Goal: Transaction & Acquisition: Obtain resource

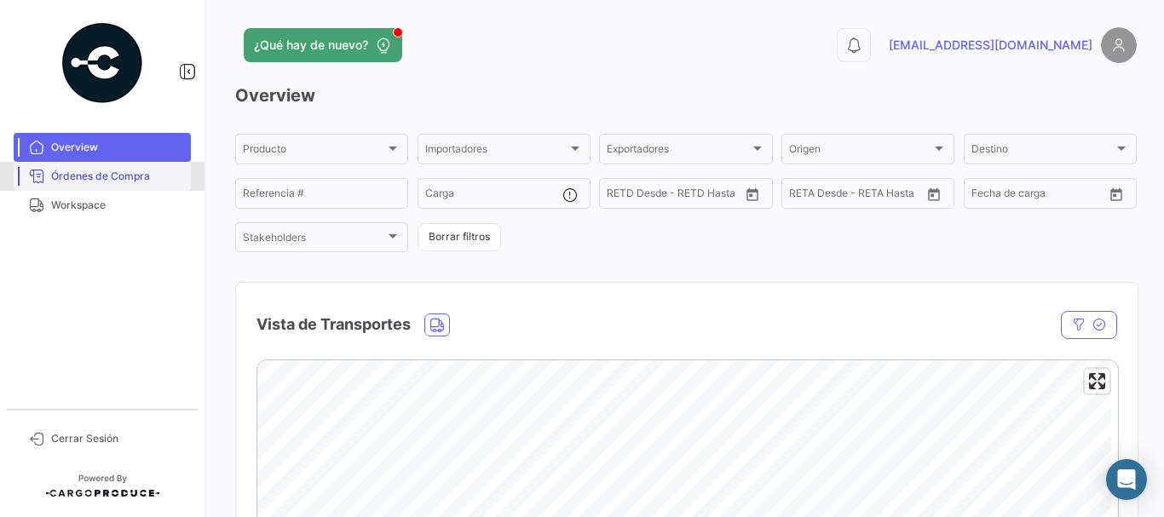
click at [72, 170] on span "Órdenes de Compra" at bounding box center [117, 176] width 133 height 15
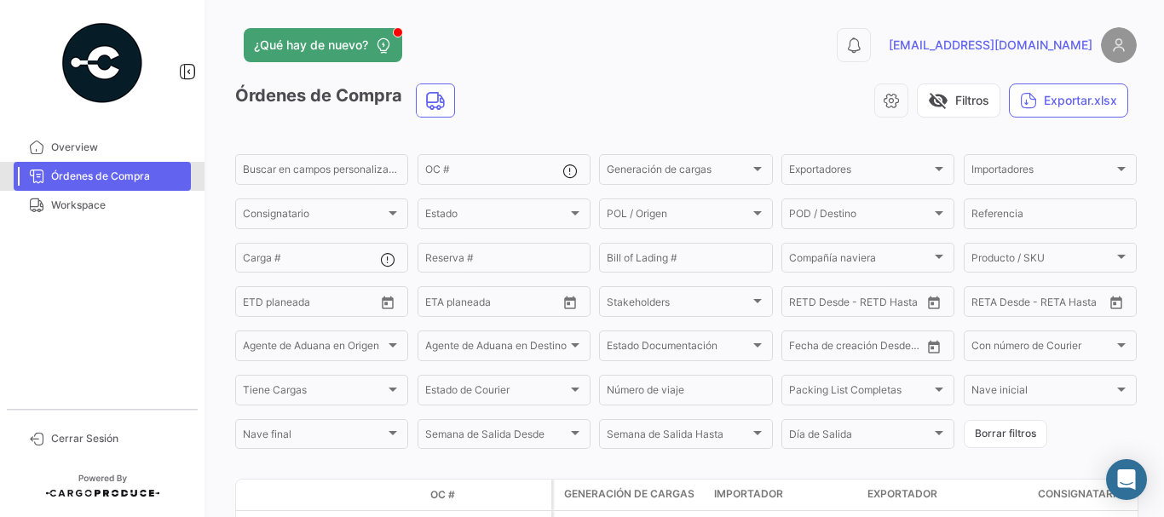
click at [79, 169] on span "Órdenes de Compra" at bounding box center [117, 176] width 133 height 15
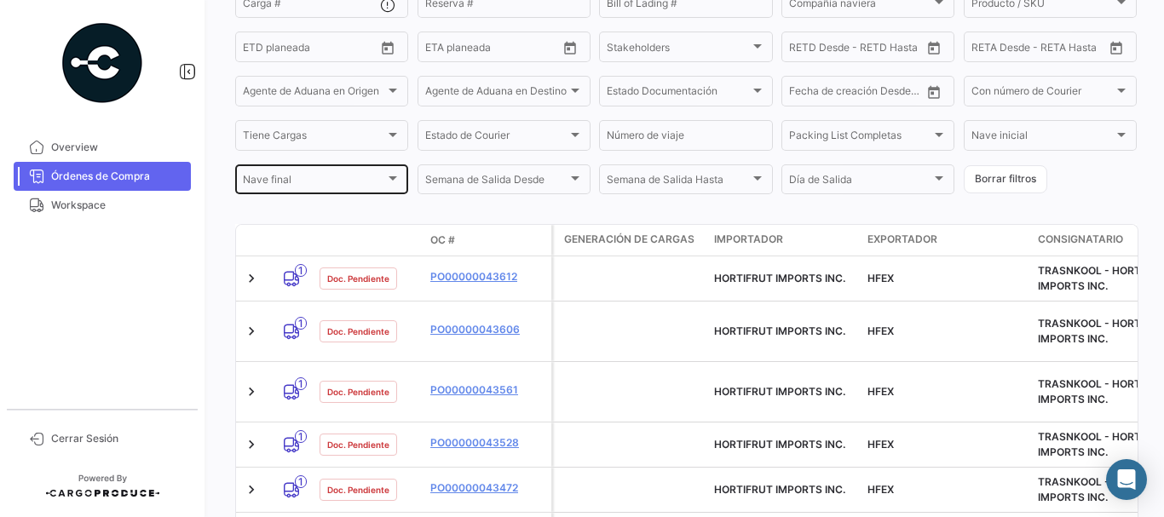
scroll to position [256, 0]
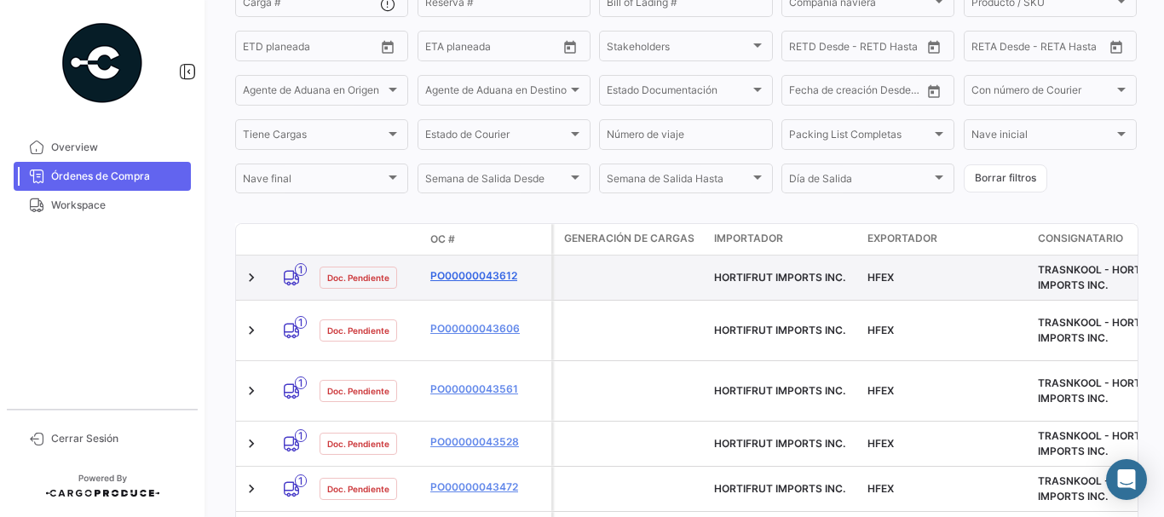
click at [468, 279] on link "PO00000043612" at bounding box center [487, 275] width 114 height 15
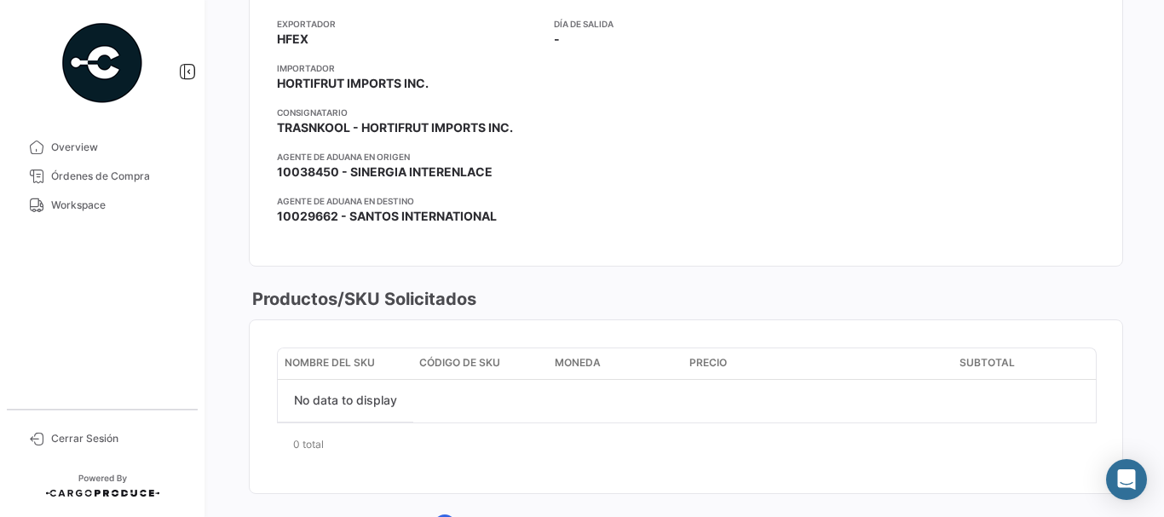
scroll to position [341, 0]
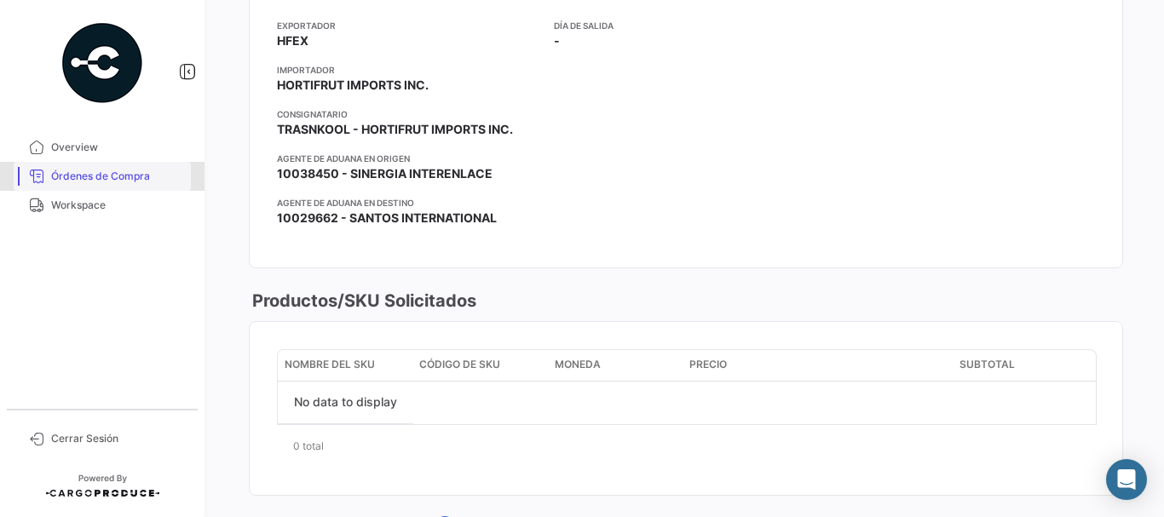
click at [178, 167] on link "Órdenes de Compra" at bounding box center [102, 176] width 177 height 29
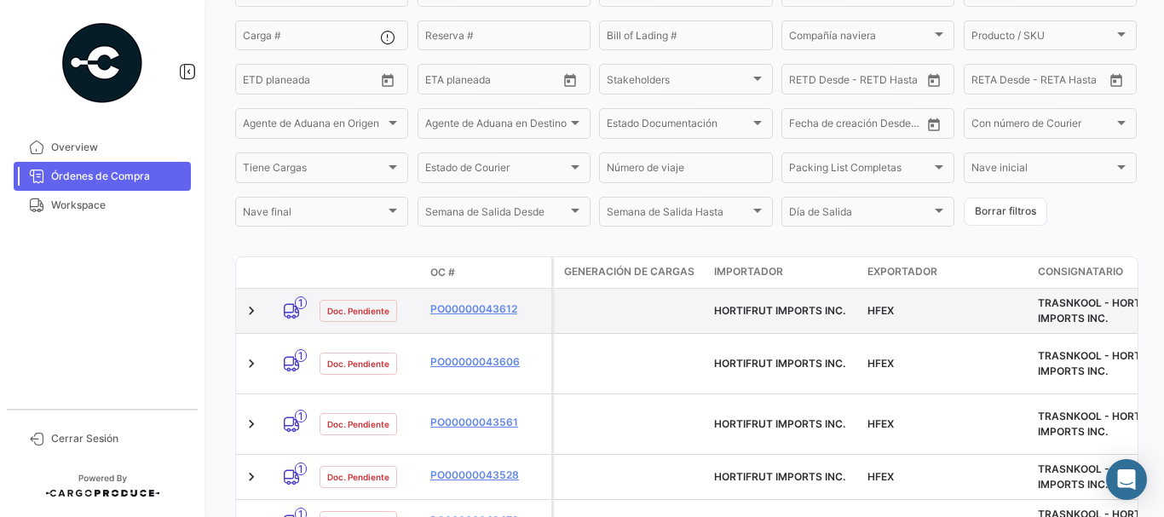
scroll to position [256, 0]
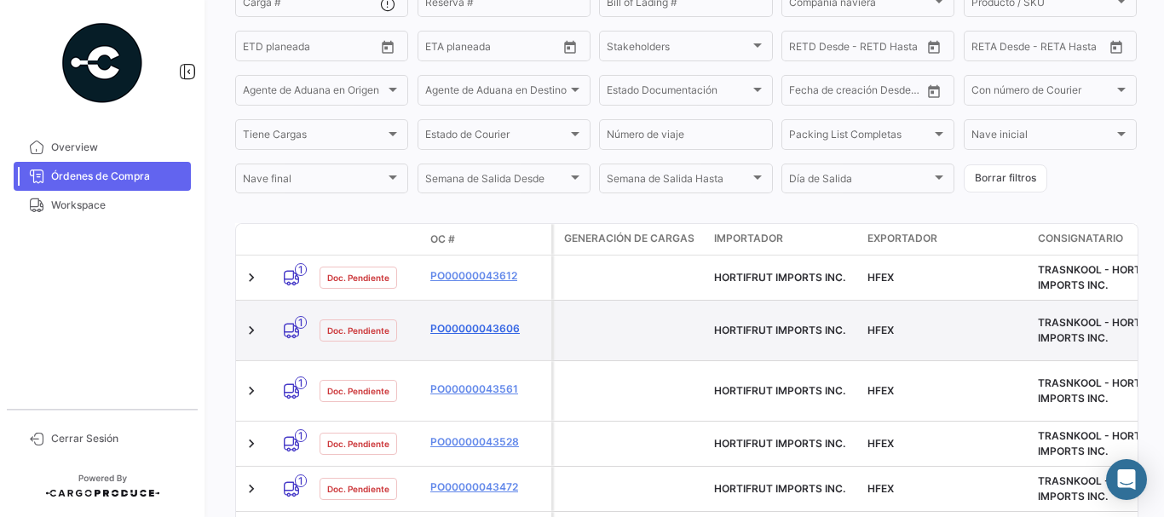
click at [496, 324] on link "PO00000043606" at bounding box center [487, 328] width 114 height 15
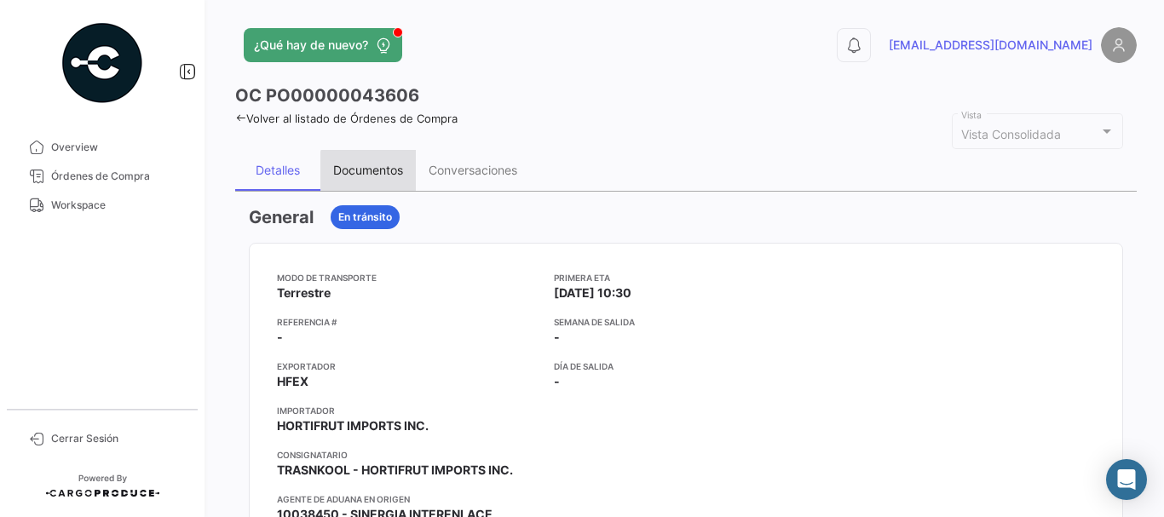
click at [371, 172] on div "Documentos" at bounding box center [368, 170] width 70 height 14
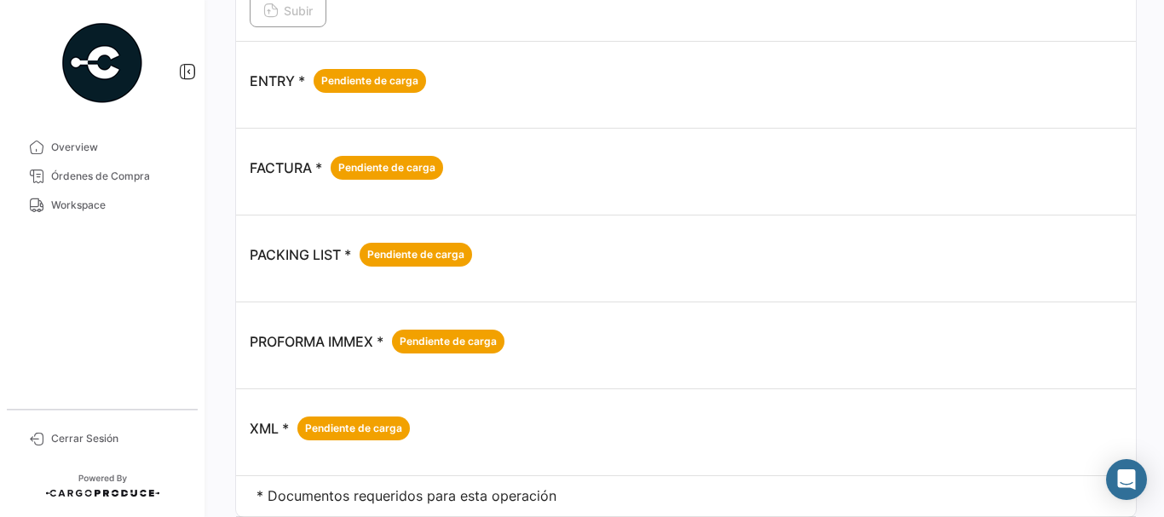
scroll to position [1296, 0]
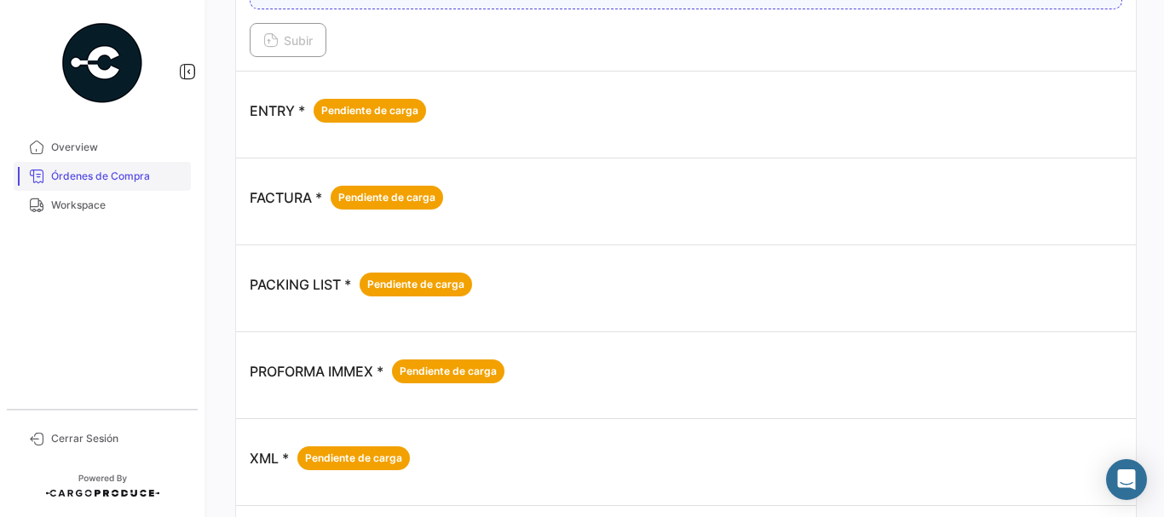
click at [135, 174] on span "Órdenes de Compra" at bounding box center [117, 176] width 133 height 15
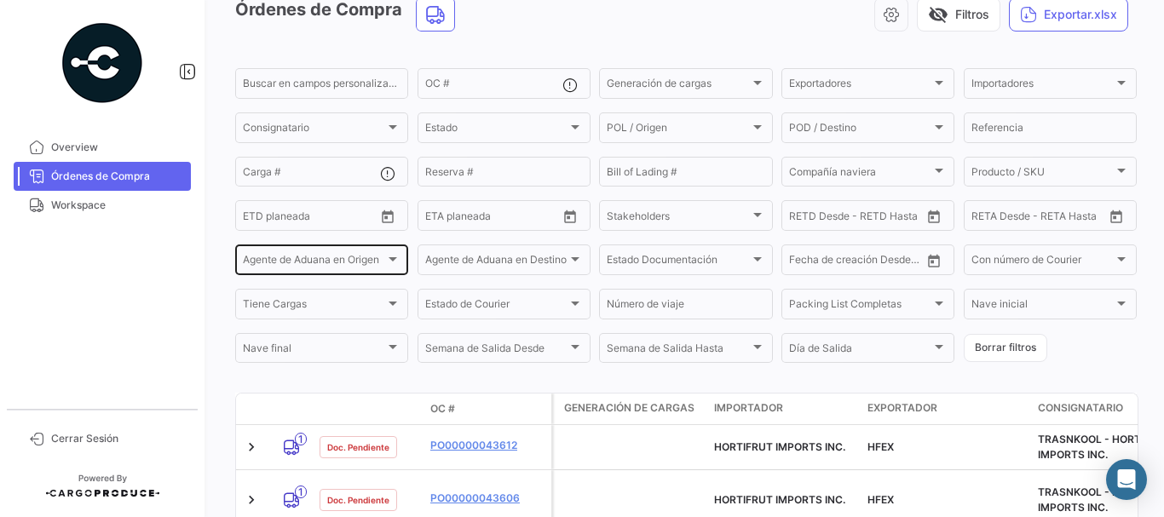
scroll to position [341, 0]
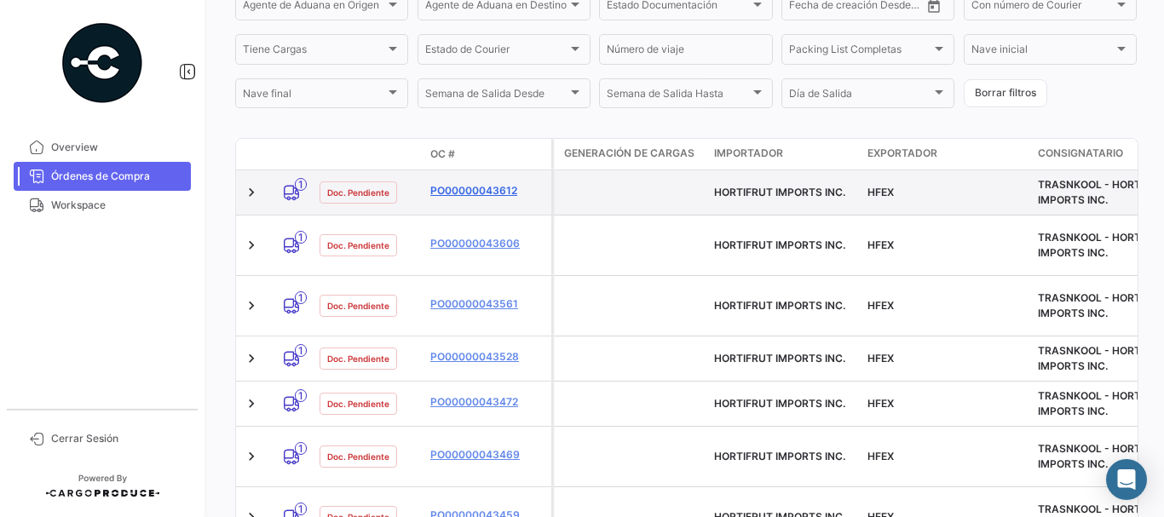
click at [445, 185] on link "PO00000043612" at bounding box center [487, 190] width 114 height 15
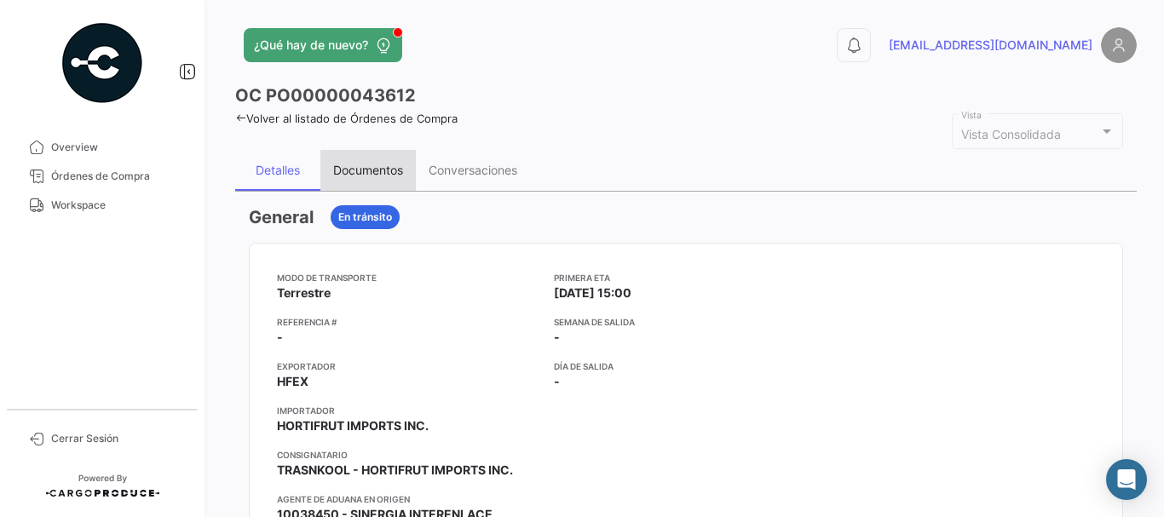
click at [369, 180] on div "Documentos" at bounding box center [367, 170] width 95 height 41
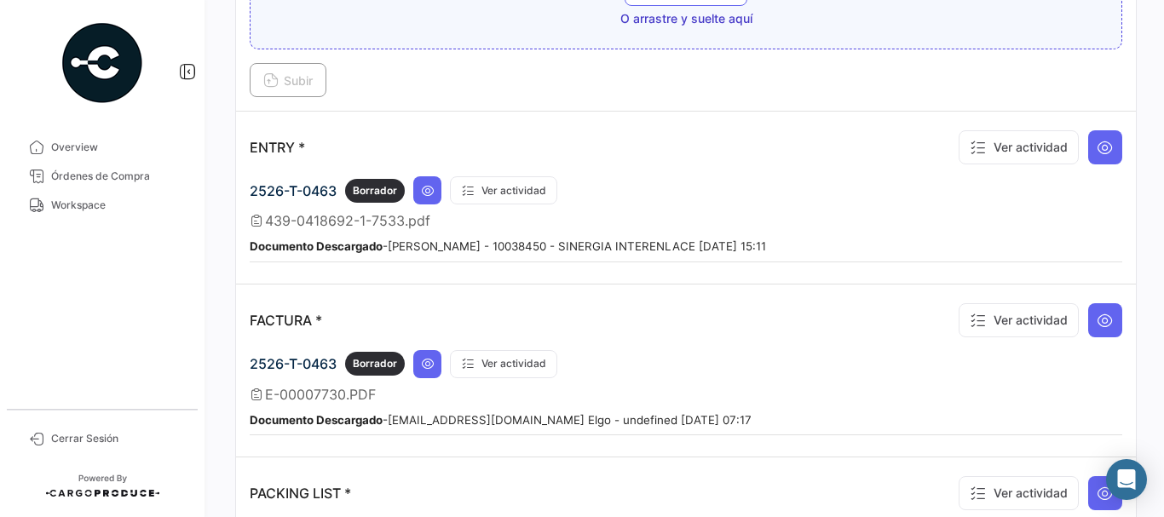
scroll to position [1533, 0]
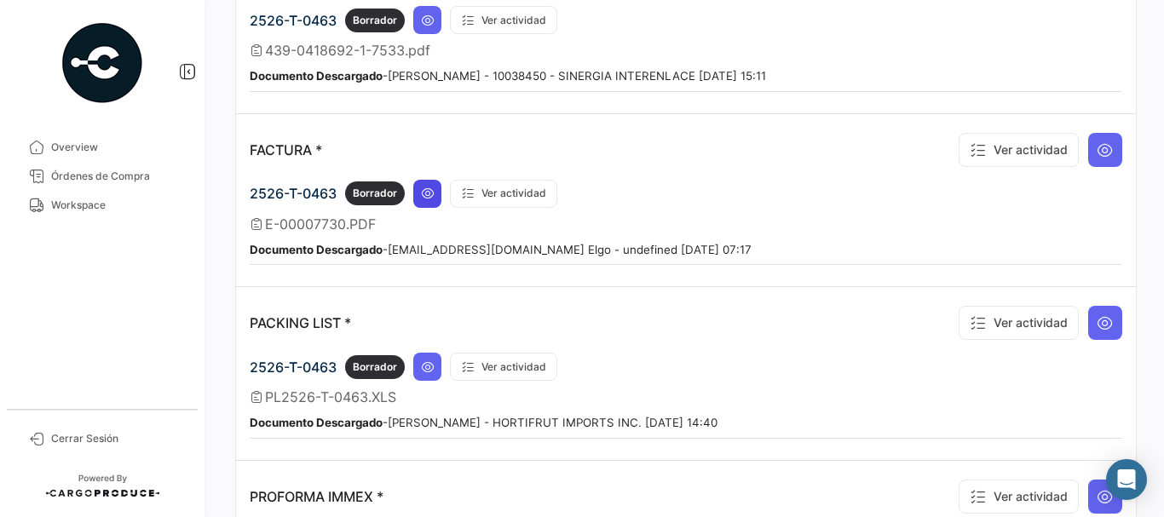
click at [414, 197] on button at bounding box center [427, 194] width 28 height 28
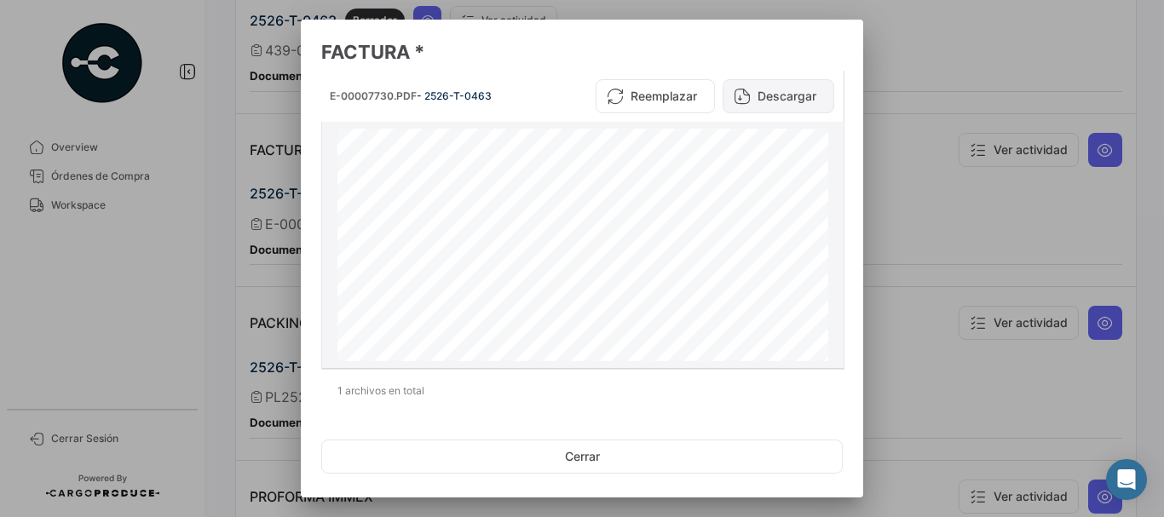
click at [785, 96] on button "Descargar" at bounding box center [778, 96] width 112 height 34
click at [932, 147] on div at bounding box center [582, 258] width 1164 height 517
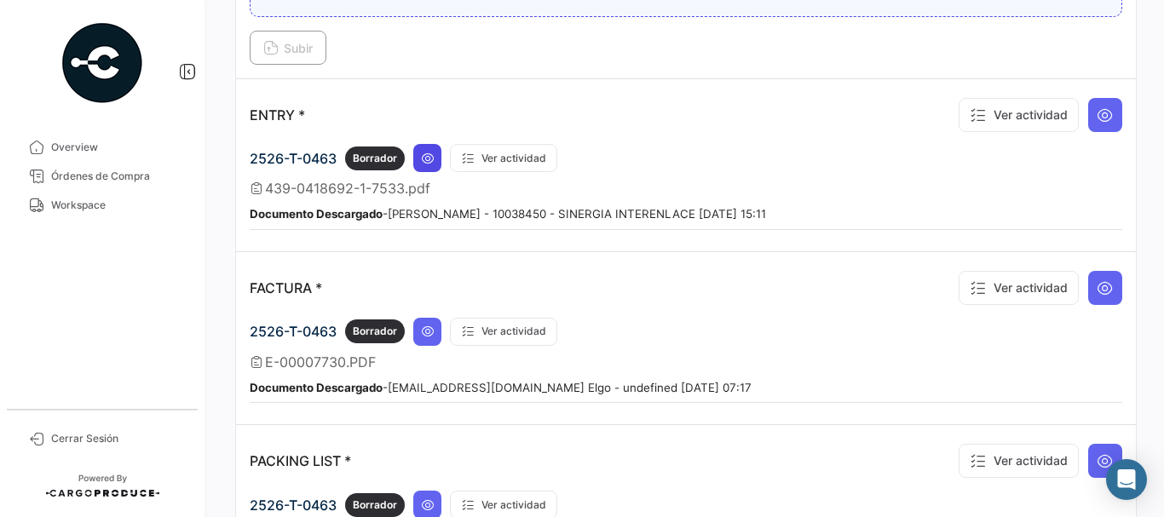
scroll to position [1363, 0]
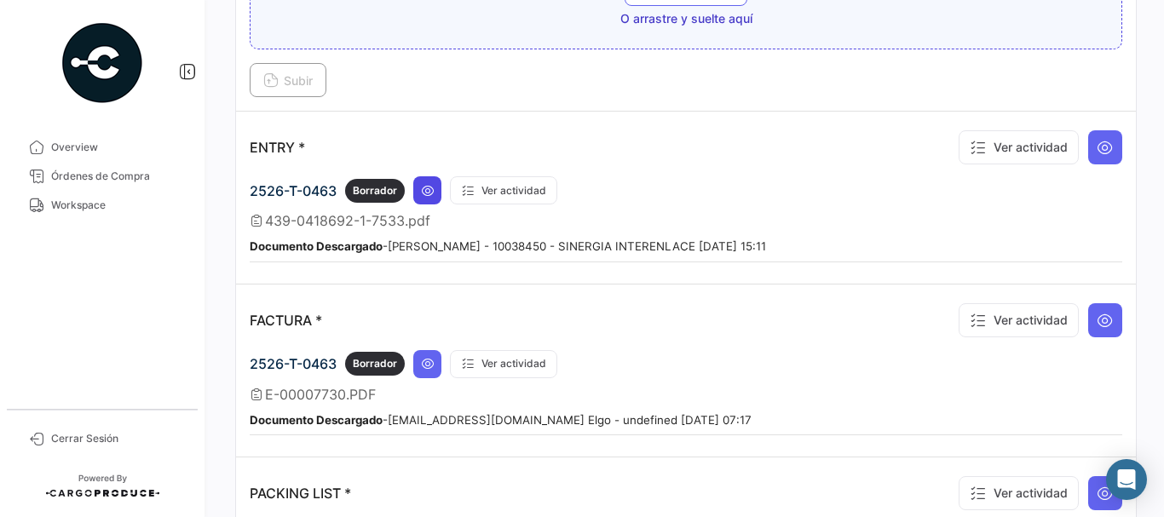
click at [433, 187] on icon at bounding box center [428, 191] width 14 height 14
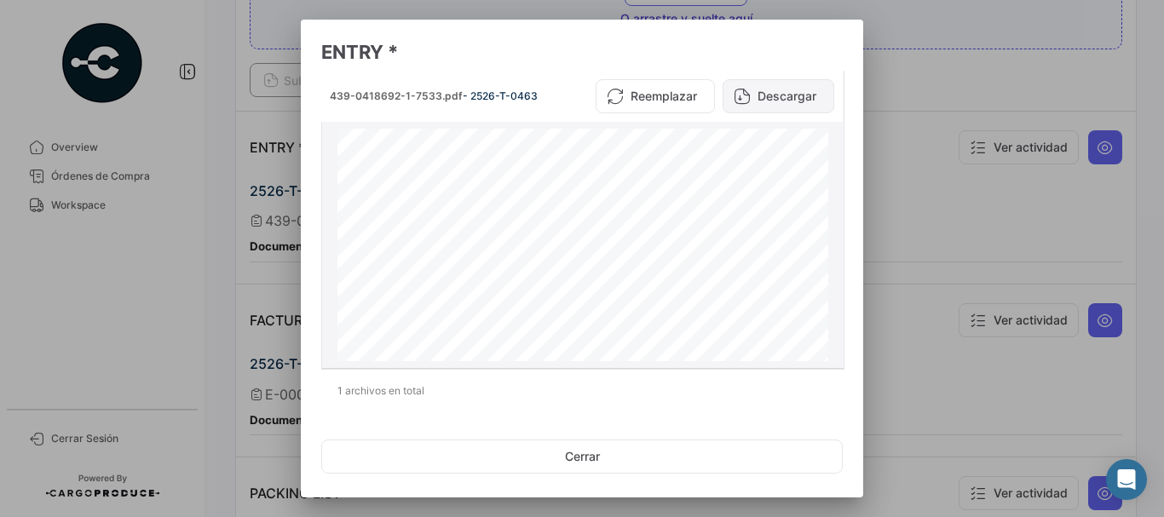
click at [766, 95] on button "Descargar" at bounding box center [778, 96] width 112 height 34
click at [909, 72] on div at bounding box center [582, 258] width 1164 height 517
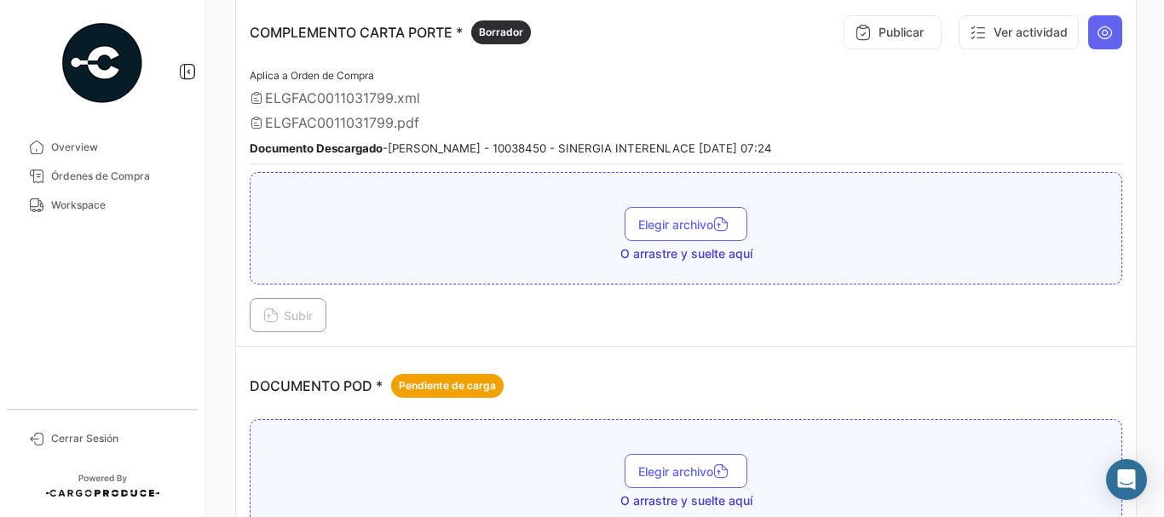
scroll to position [511, 0]
